Goal: Check status: Check status

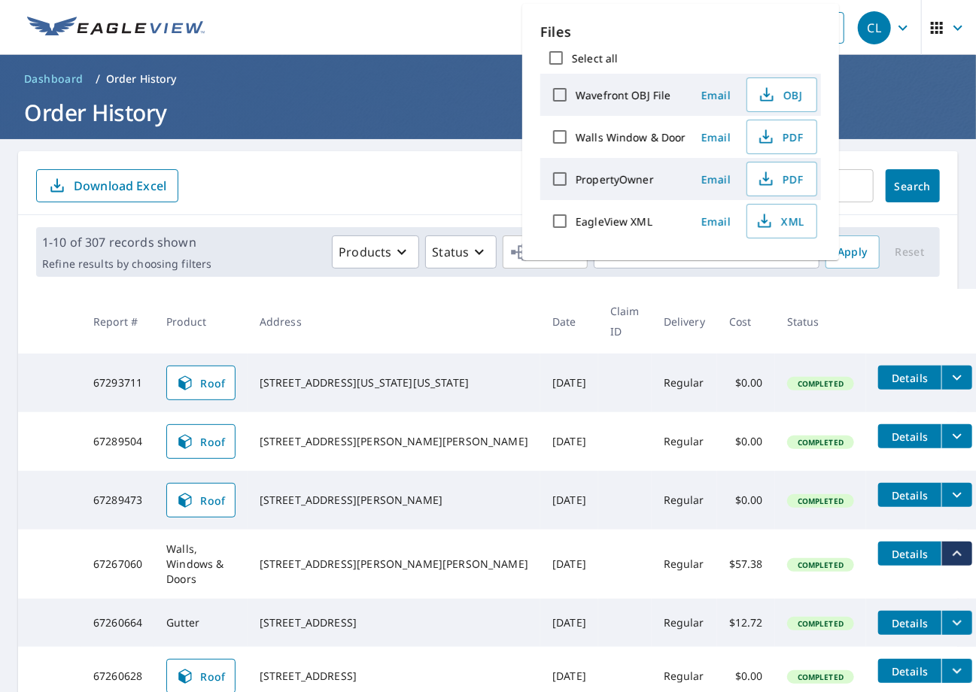
scroll to position [318, 0]
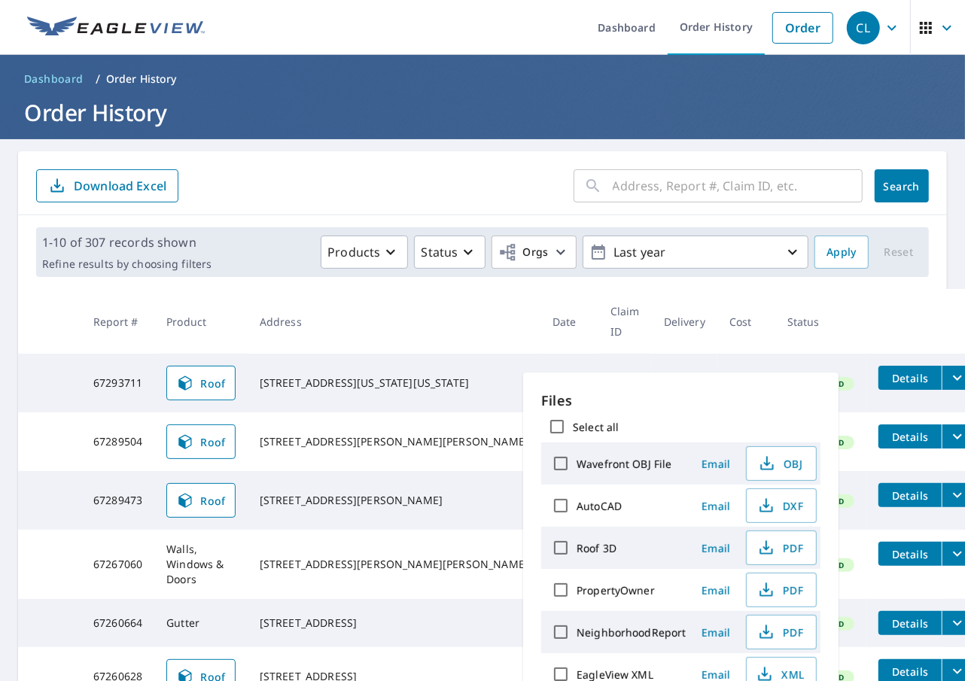
click at [892, 294] on th at bounding box center [925, 321] width 118 height 65
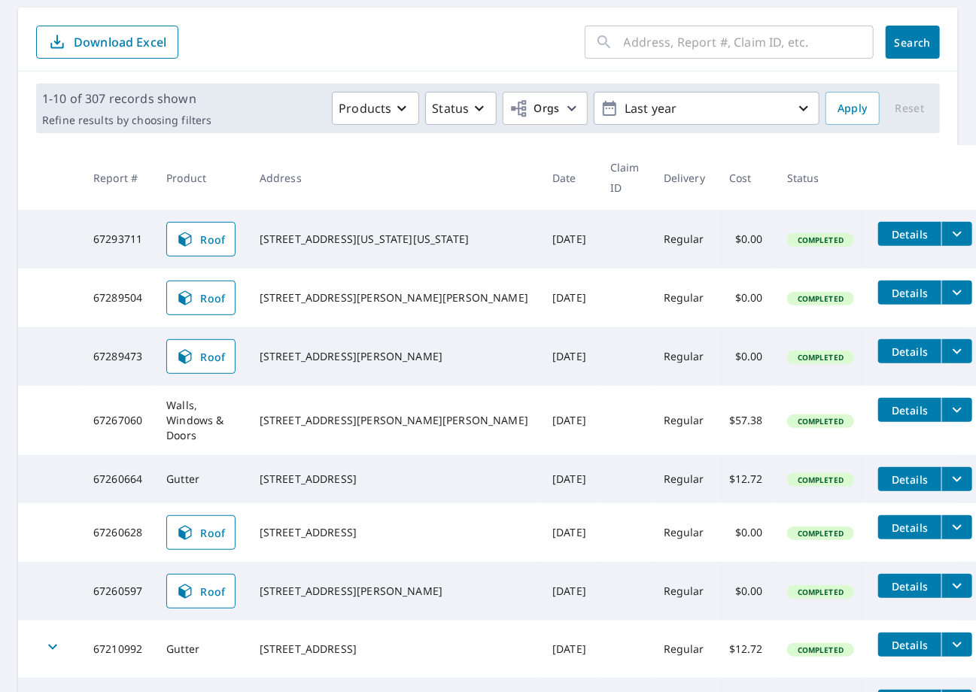
scroll to position [151, 0]
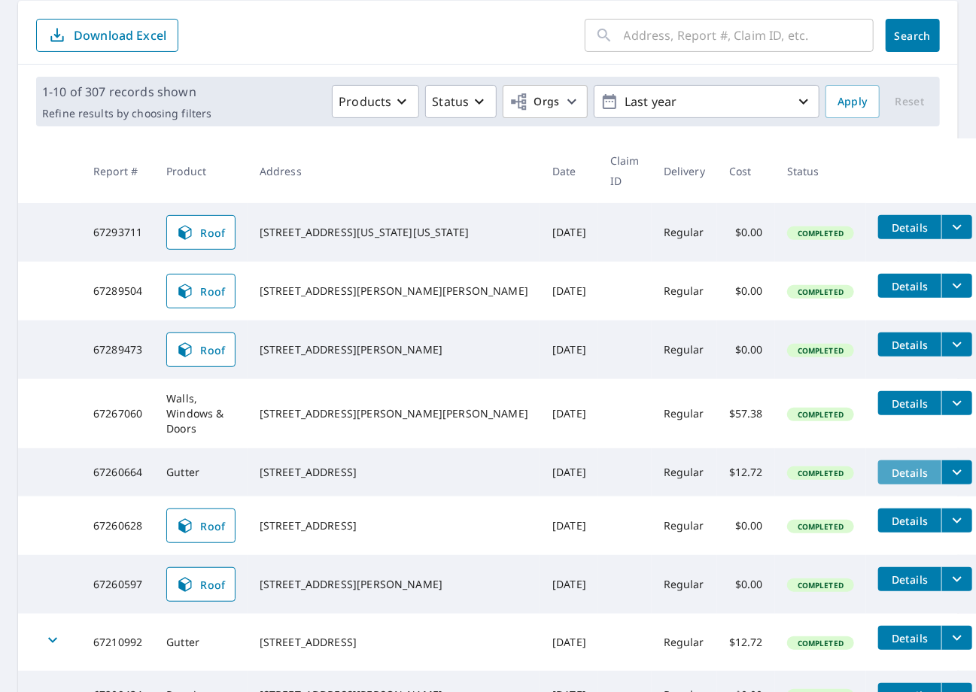
click at [887, 466] on span "Details" at bounding box center [909, 473] width 45 height 14
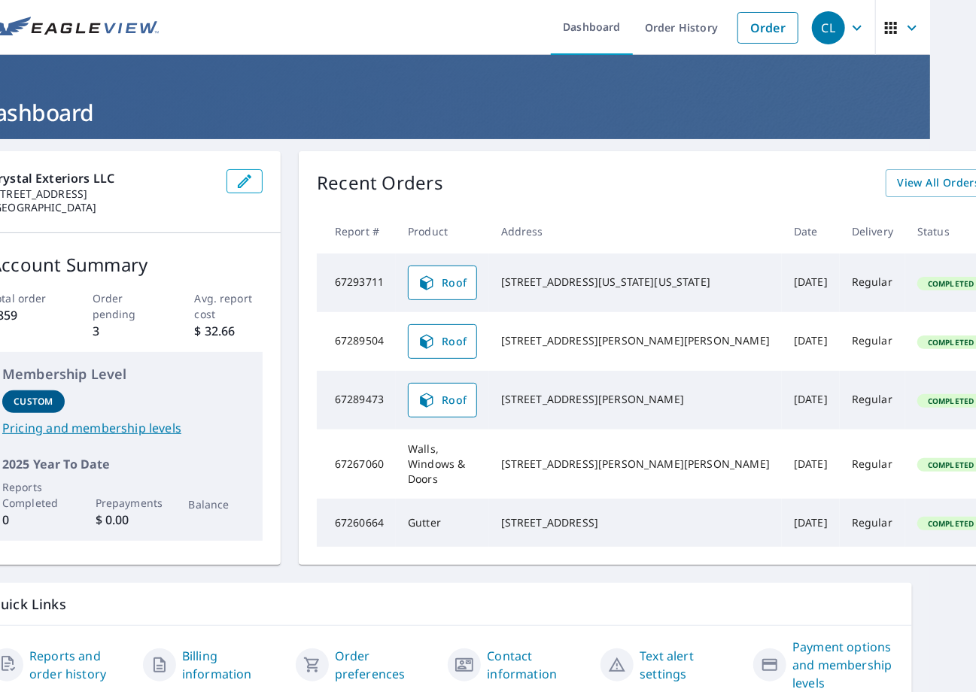
scroll to position [0, 55]
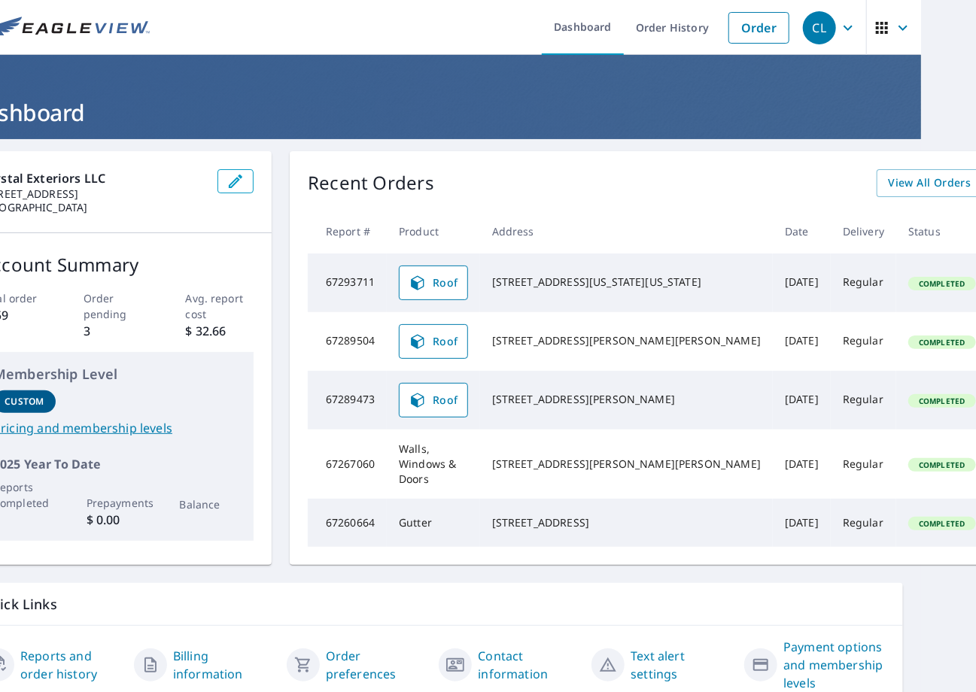
drag, startPoint x: 659, startPoint y: 692, endPoint x: 738, endPoint y: 698, distance: 79.3
click at [738, 692] on html "CL CL Dashboard Order History Order CL Dashboard Crystal Exteriors LLC [STREET_…" at bounding box center [488, 346] width 976 height 692
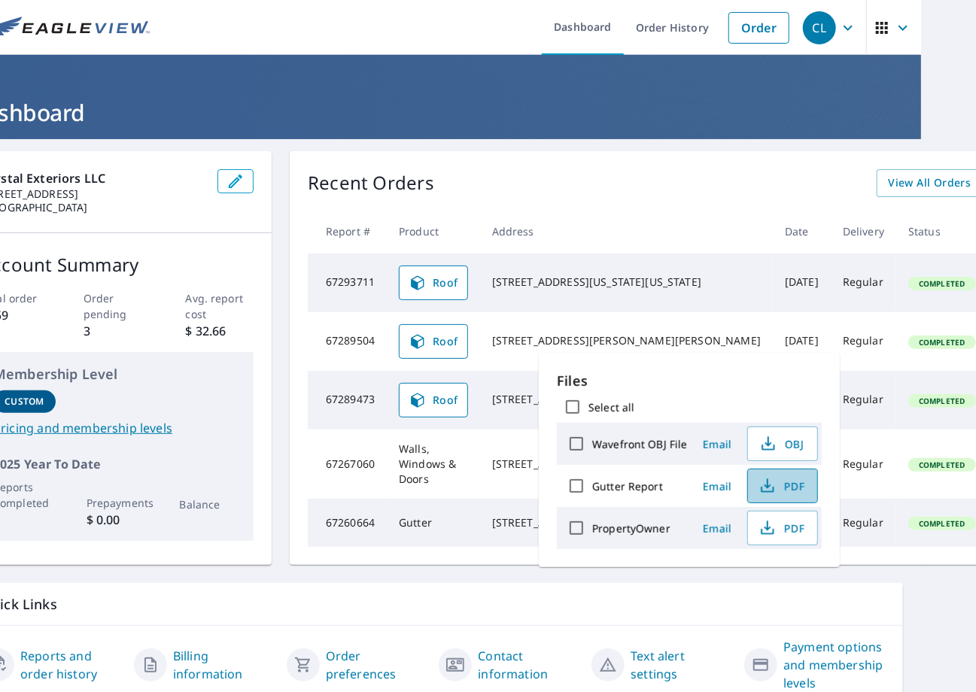
click at [784, 488] on span "PDF" at bounding box center [781, 486] width 48 height 18
click at [790, 519] on span "PDF" at bounding box center [781, 528] width 48 height 18
click at [485, 146] on div "Crystal Exteriors LLC [STREET_ADDRESS] Account Summary Total order 1859 Order p…" at bounding box center [433, 427] width 976 height 577
